Goal: Transaction & Acquisition: Download file/media

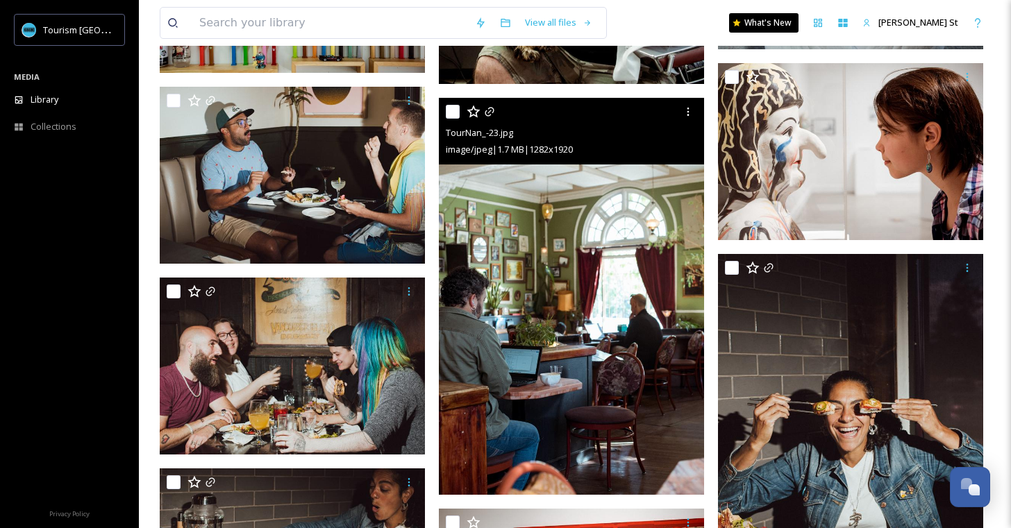
scroll to position [6942, 0]
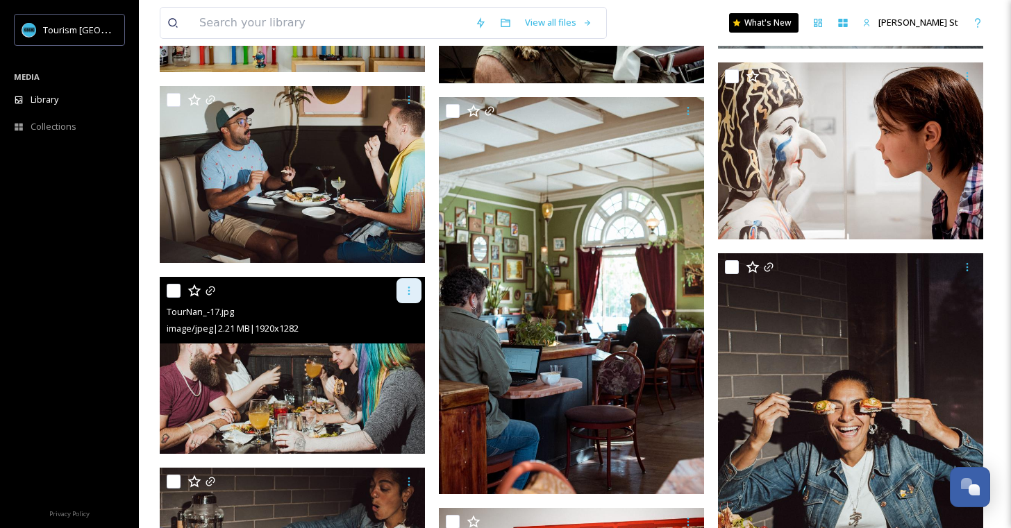
click at [408, 290] on icon at bounding box center [408, 290] width 11 height 11
click at [392, 347] on span "Download" at bounding box center [393, 348] width 42 height 13
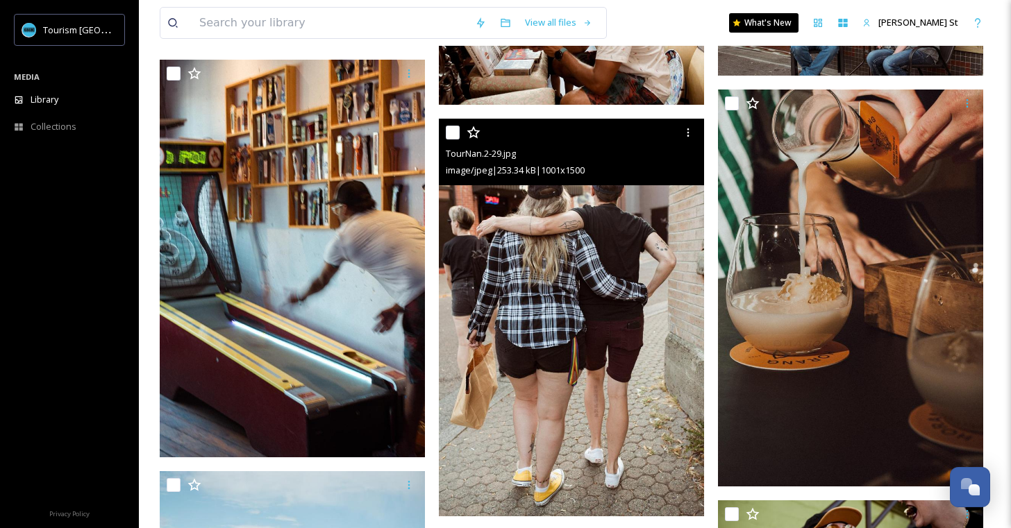
scroll to position [1875, 0]
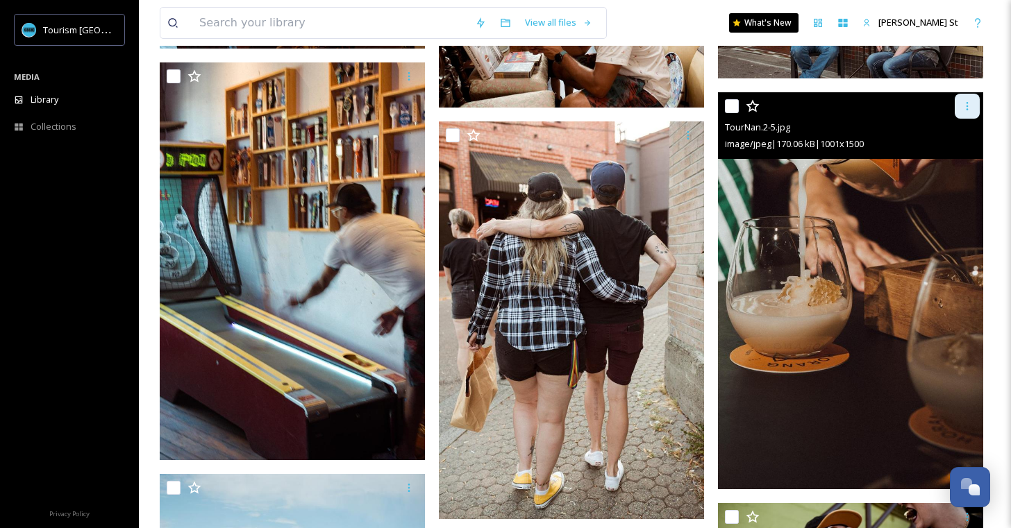
click at [969, 105] on icon at bounding box center [967, 106] width 11 height 11
click at [958, 160] on span "Download" at bounding box center [951, 163] width 42 height 13
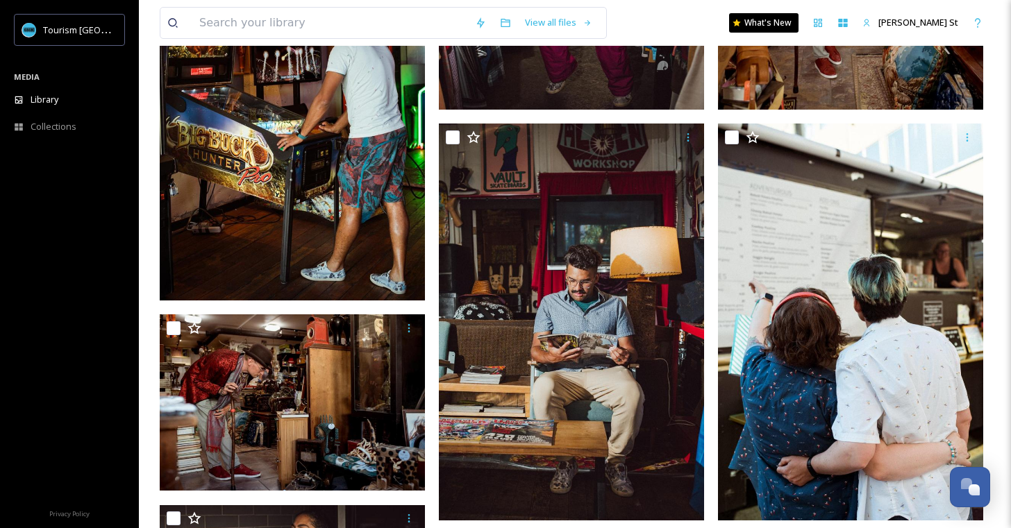
scroll to position [708, 0]
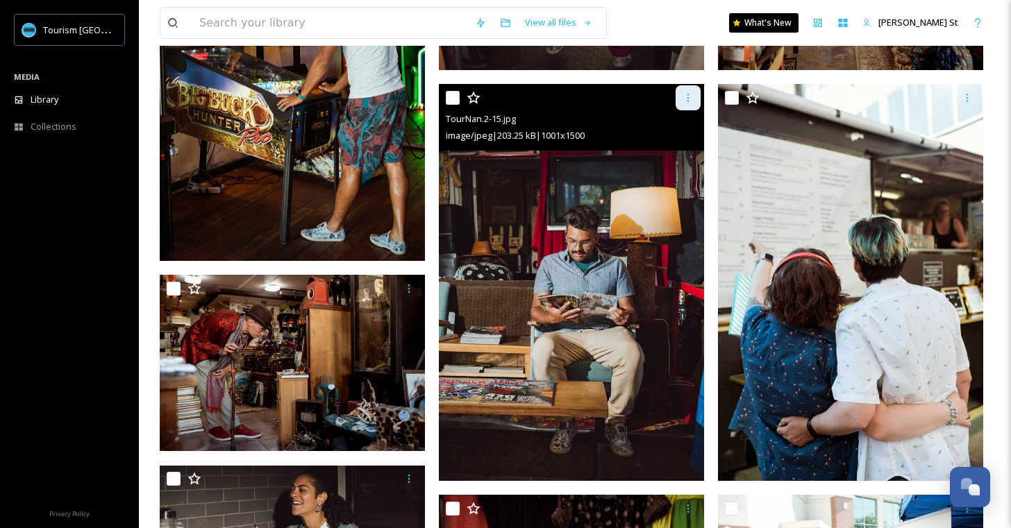
click at [686, 101] on icon at bounding box center [688, 97] width 11 height 11
click at [671, 159] on span "Download" at bounding box center [672, 155] width 42 height 13
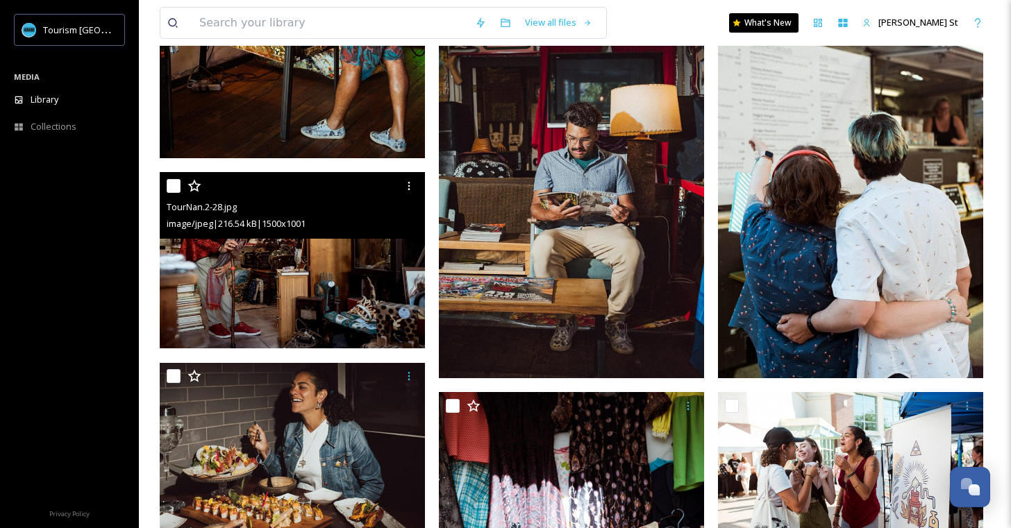
scroll to position [817, 0]
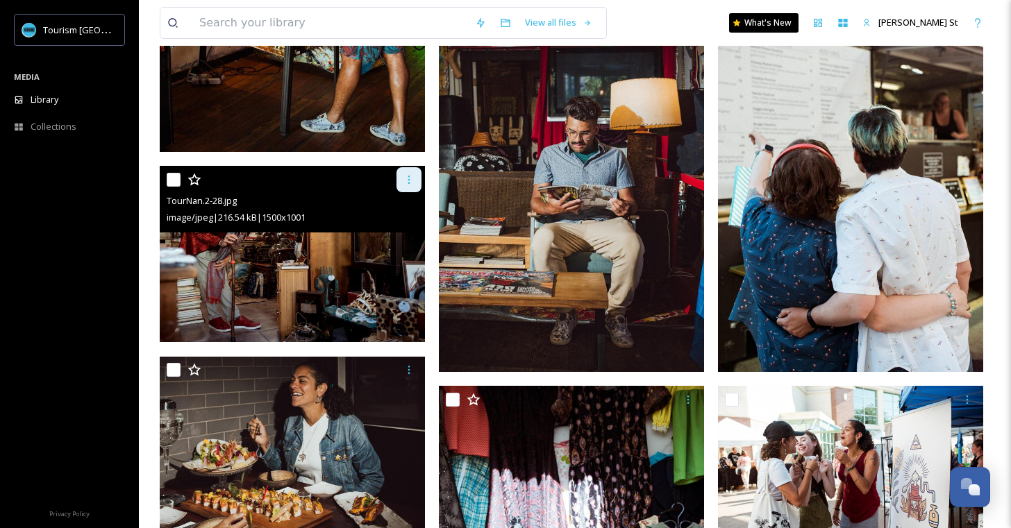
click at [410, 184] on icon at bounding box center [408, 179] width 11 height 11
click at [394, 237] on span "Download" at bounding box center [393, 237] width 42 height 13
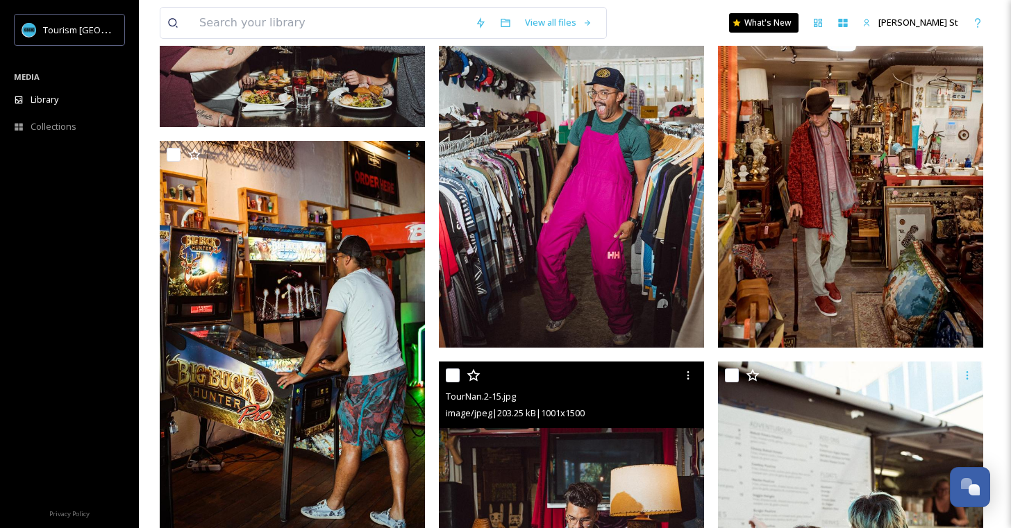
scroll to position [406, 0]
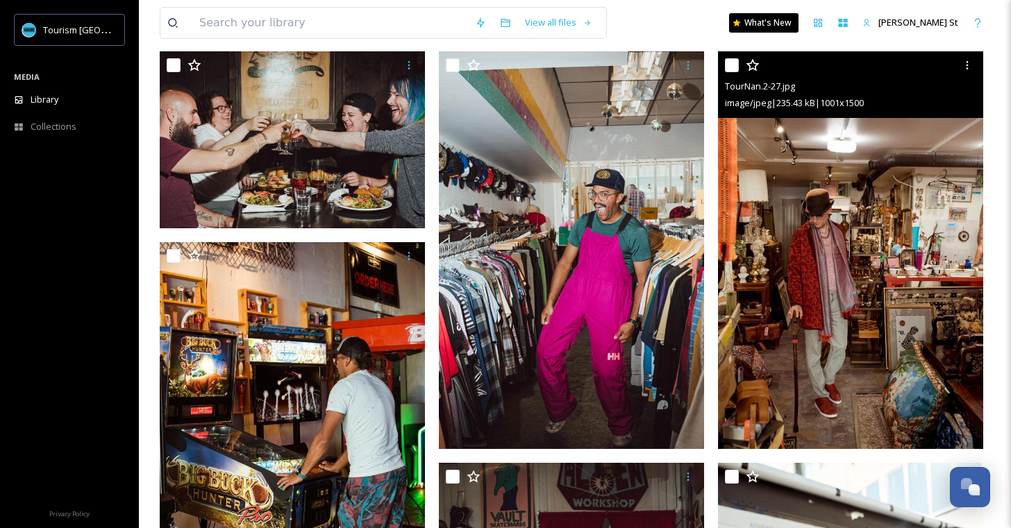
scroll to position [315, 0]
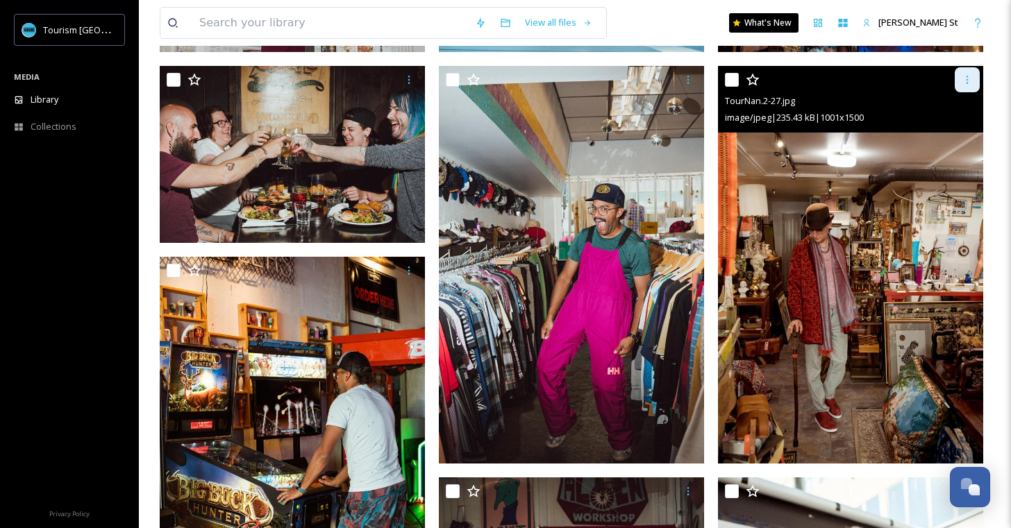
click at [968, 82] on icon at bounding box center [967, 79] width 11 height 11
click at [947, 138] on span "Download" at bounding box center [951, 137] width 42 height 13
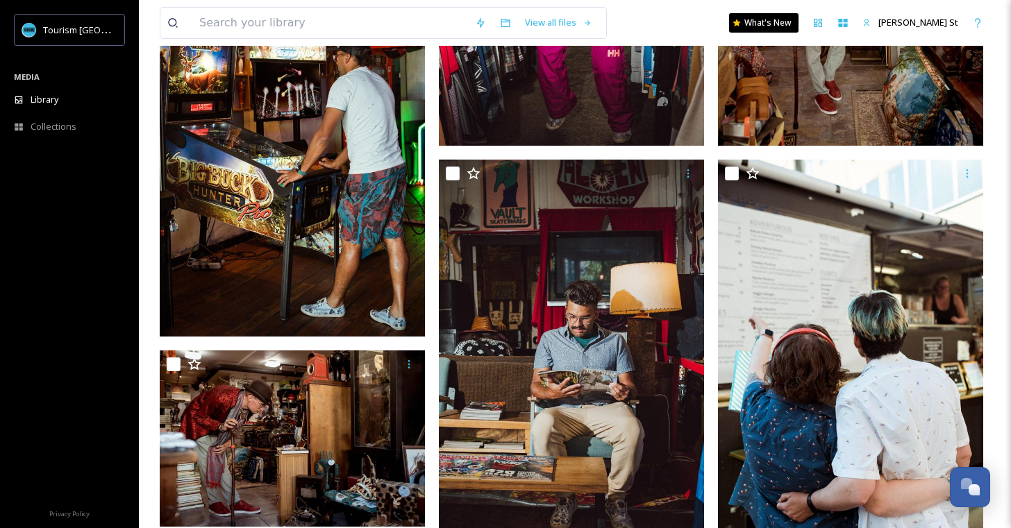
scroll to position [640, 0]
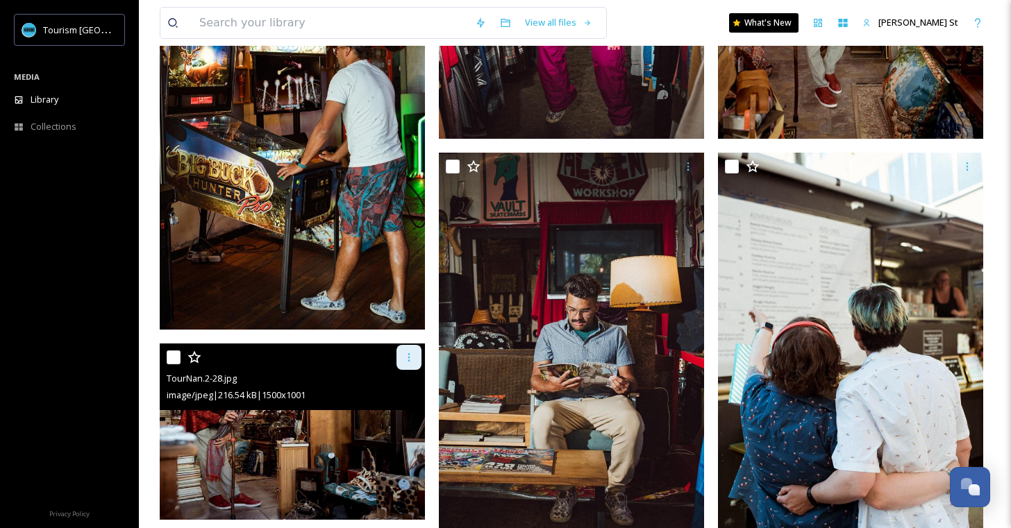
click at [410, 358] on icon at bounding box center [408, 357] width 11 height 11
click at [397, 411] on span "Download" at bounding box center [393, 414] width 42 height 13
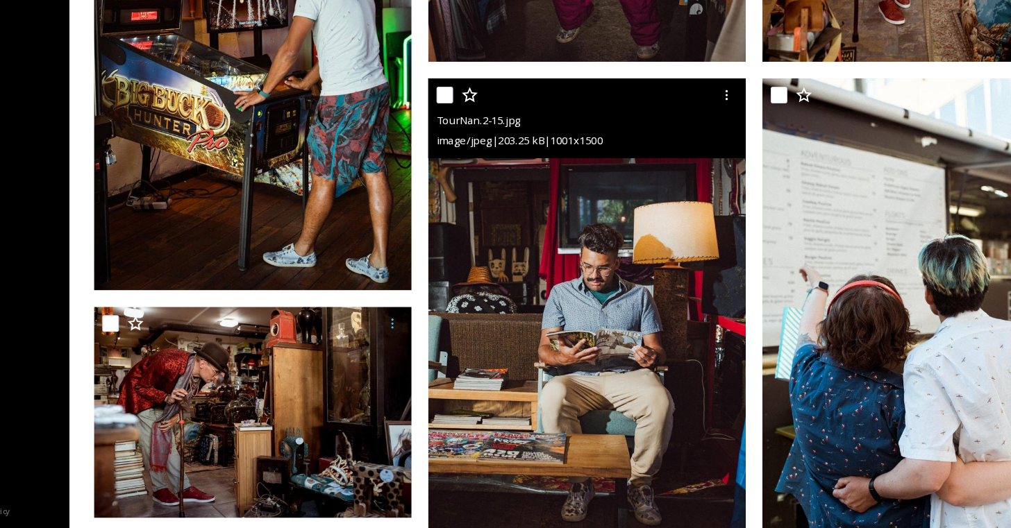
scroll to position [639, 0]
